Goal: Task Accomplishment & Management: Use online tool/utility

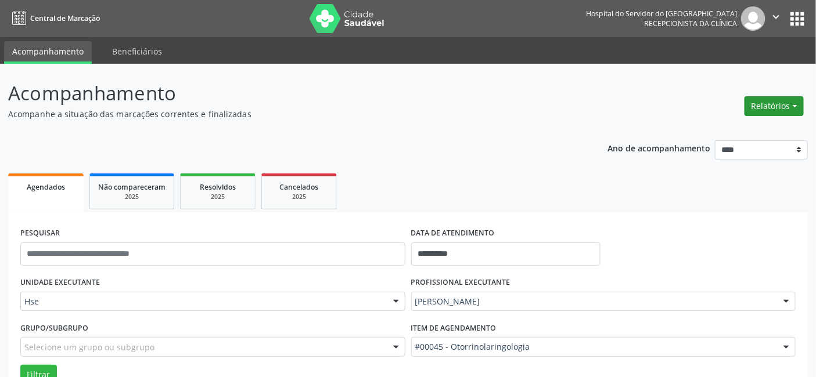
click at [776, 102] on button "Relatórios" at bounding box center [773, 106] width 59 height 20
click at [761, 126] on link "Agendamentos" at bounding box center [741, 131] width 125 height 16
select select "*"
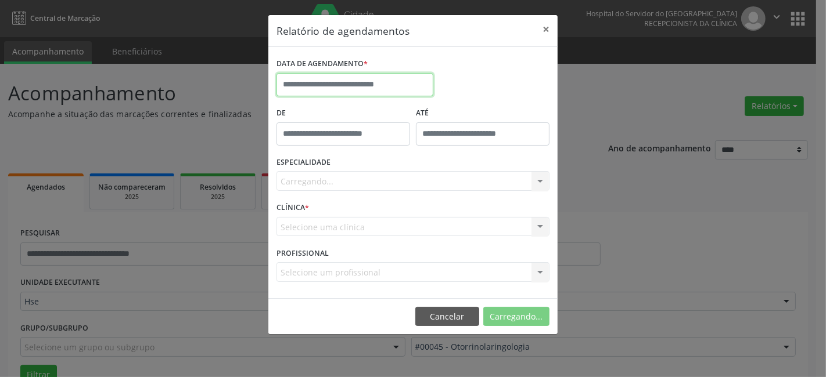
click at [291, 82] on input "text" at bounding box center [354, 84] width 157 height 23
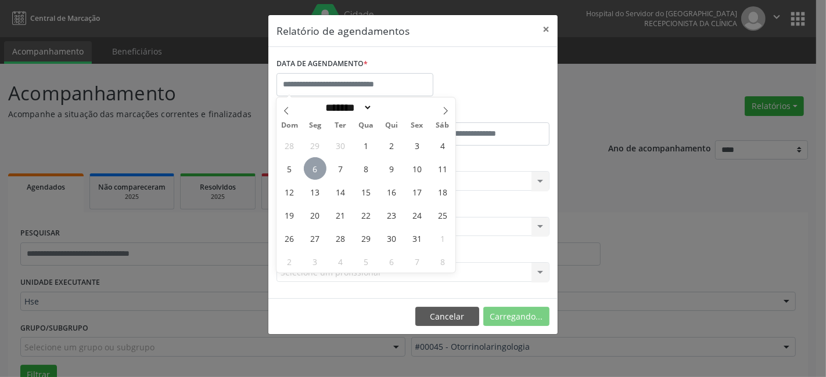
click at [318, 170] on span "6" at bounding box center [315, 168] width 23 height 23
type input "**********"
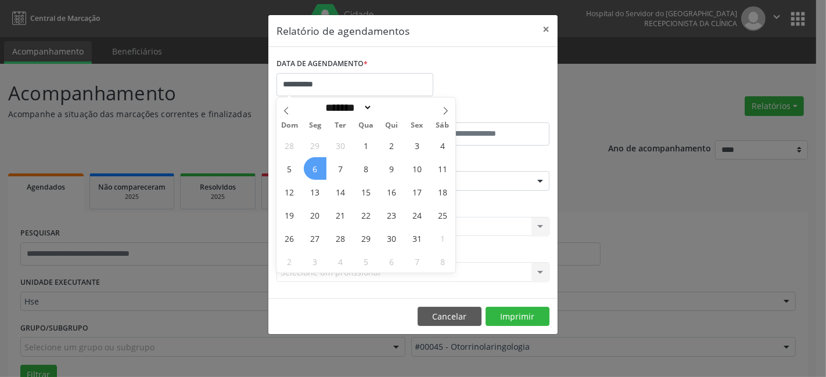
click at [318, 170] on span "6" at bounding box center [315, 168] width 23 height 23
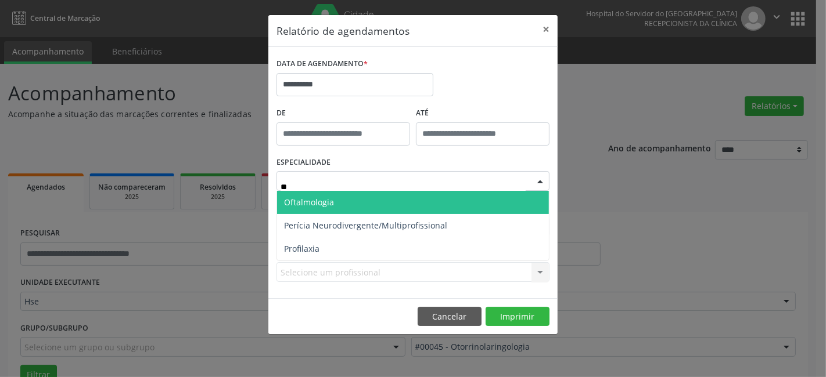
click at [338, 199] on span "Oftalmologia" at bounding box center [413, 202] width 272 height 23
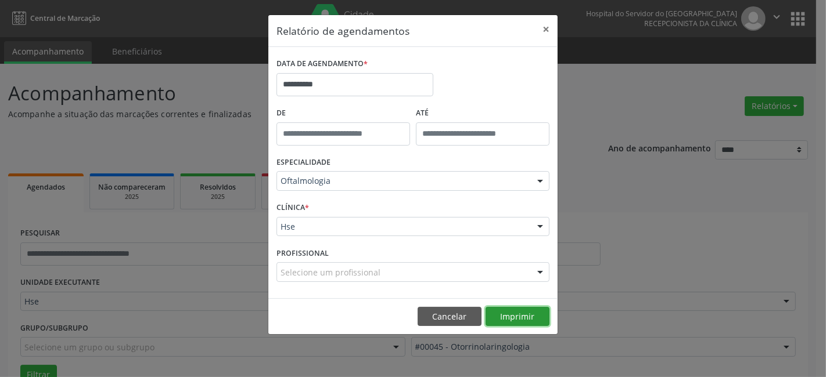
click at [526, 316] on button "Imprimir" at bounding box center [517, 317] width 64 height 20
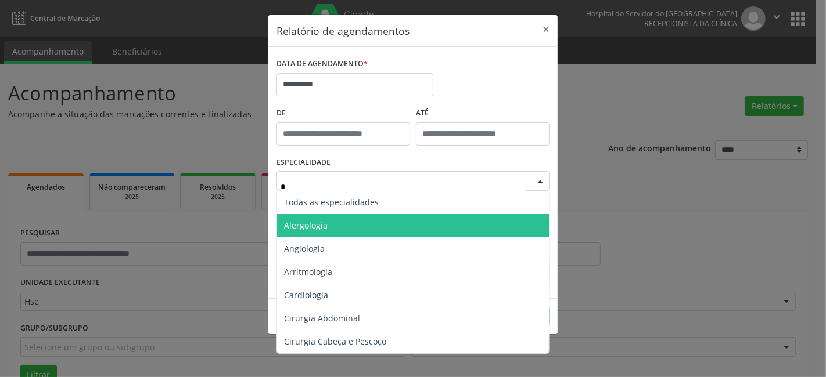
type input "**"
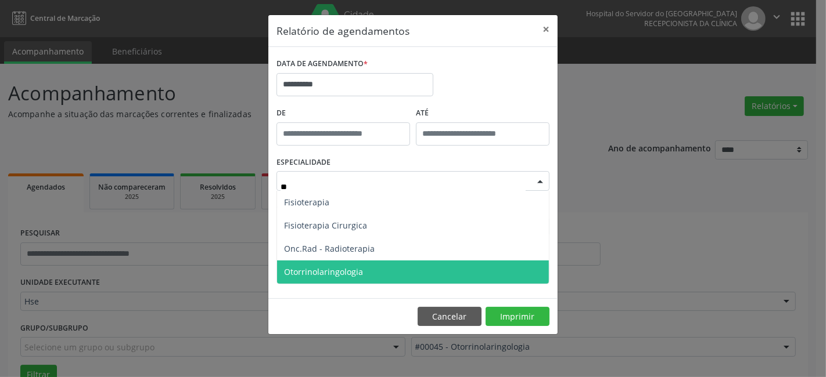
click at [350, 274] on span "Otorrinolaringologia" at bounding box center [323, 272] width 79 height 11
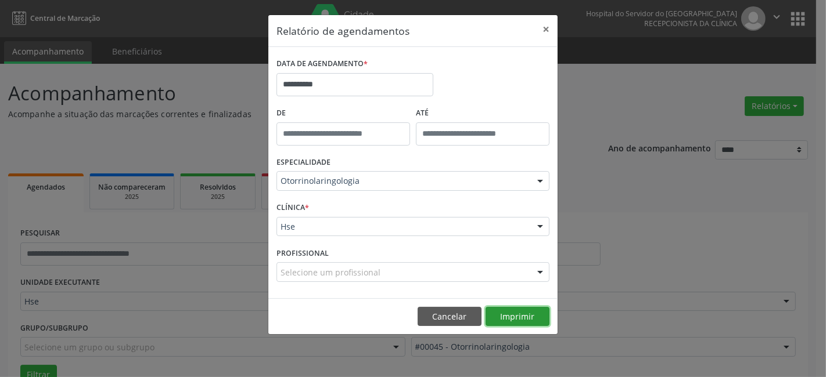
click at [494, 315] on button "Imprimir" at bounding box center [517, 317] width 64 height 20
